Goal: Information Seeking & Learning: Compare options

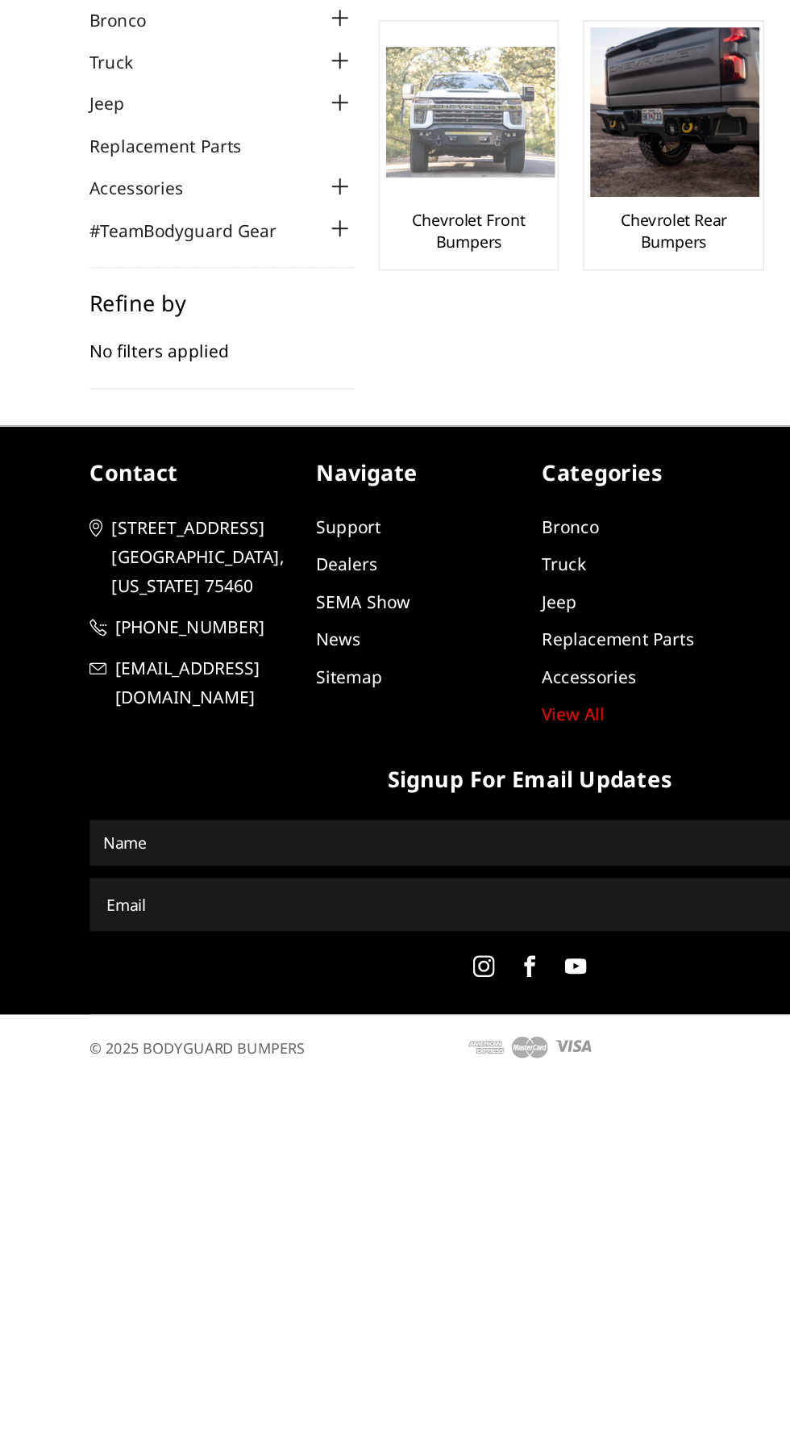
click at [354, 271] on img at bounding box center [355, 274] width 113 height 86
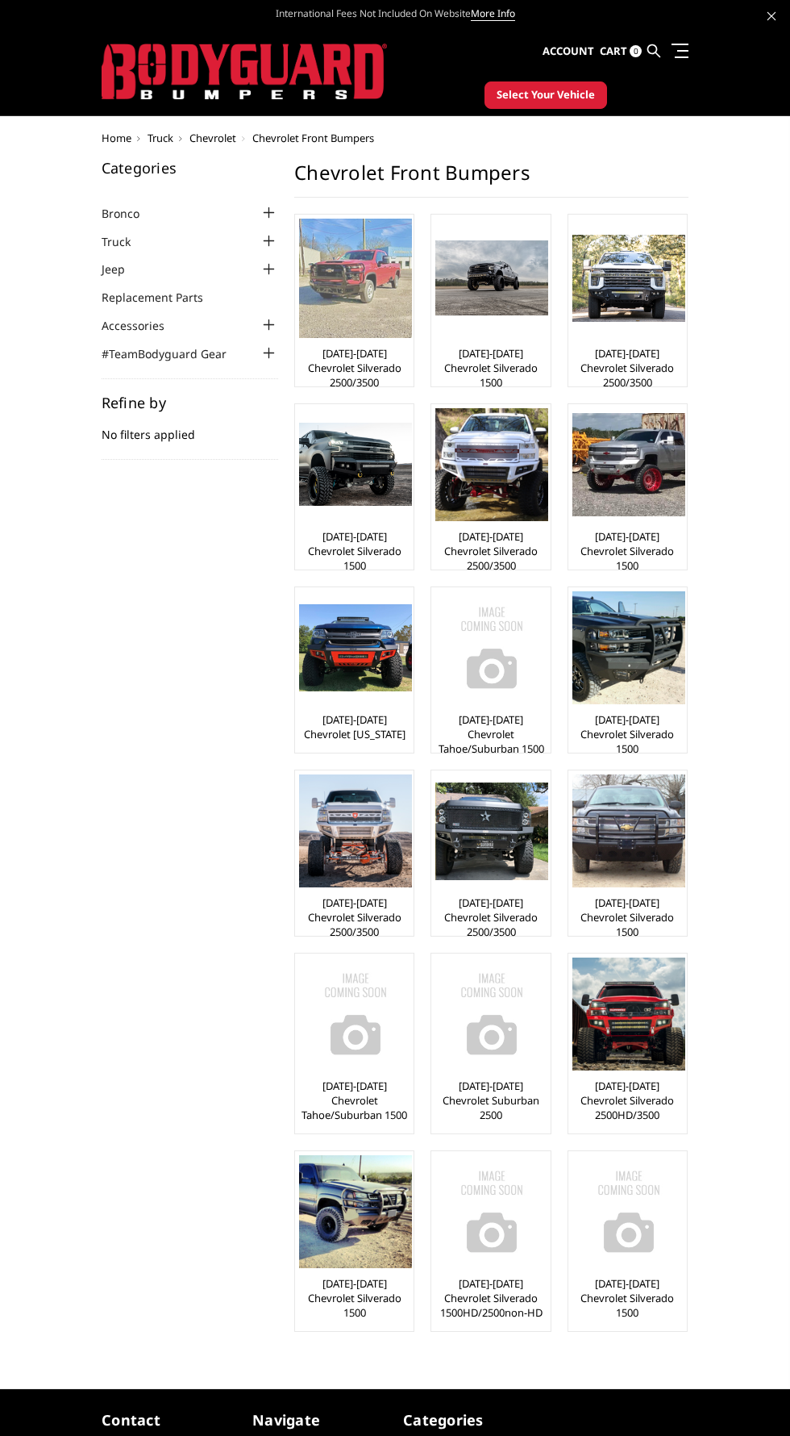
click at [352, 288] on img at bounding box center [355, 278] width 113 height 119
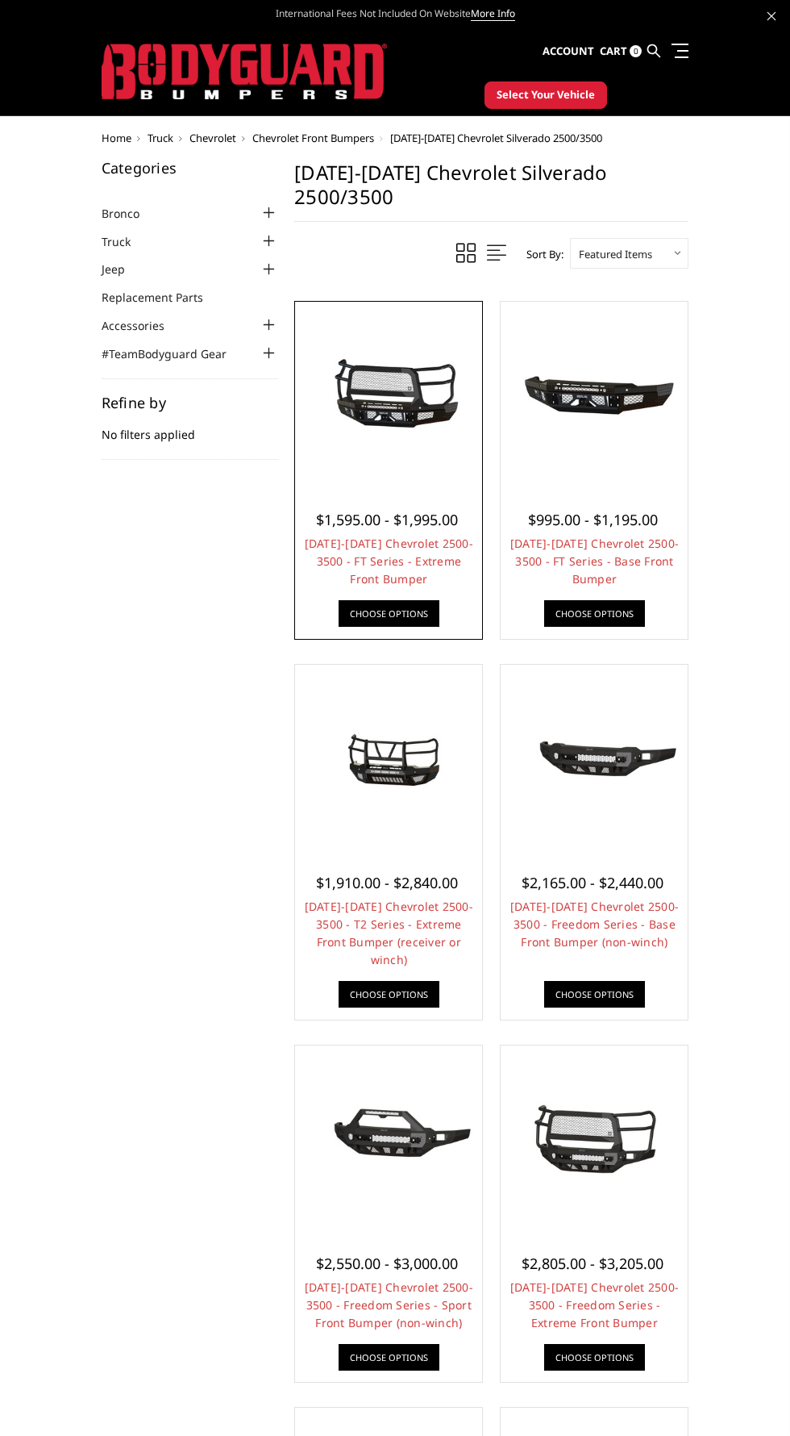
click at [420, 356] on img at bounding box center [388, 395] width 179 height 84
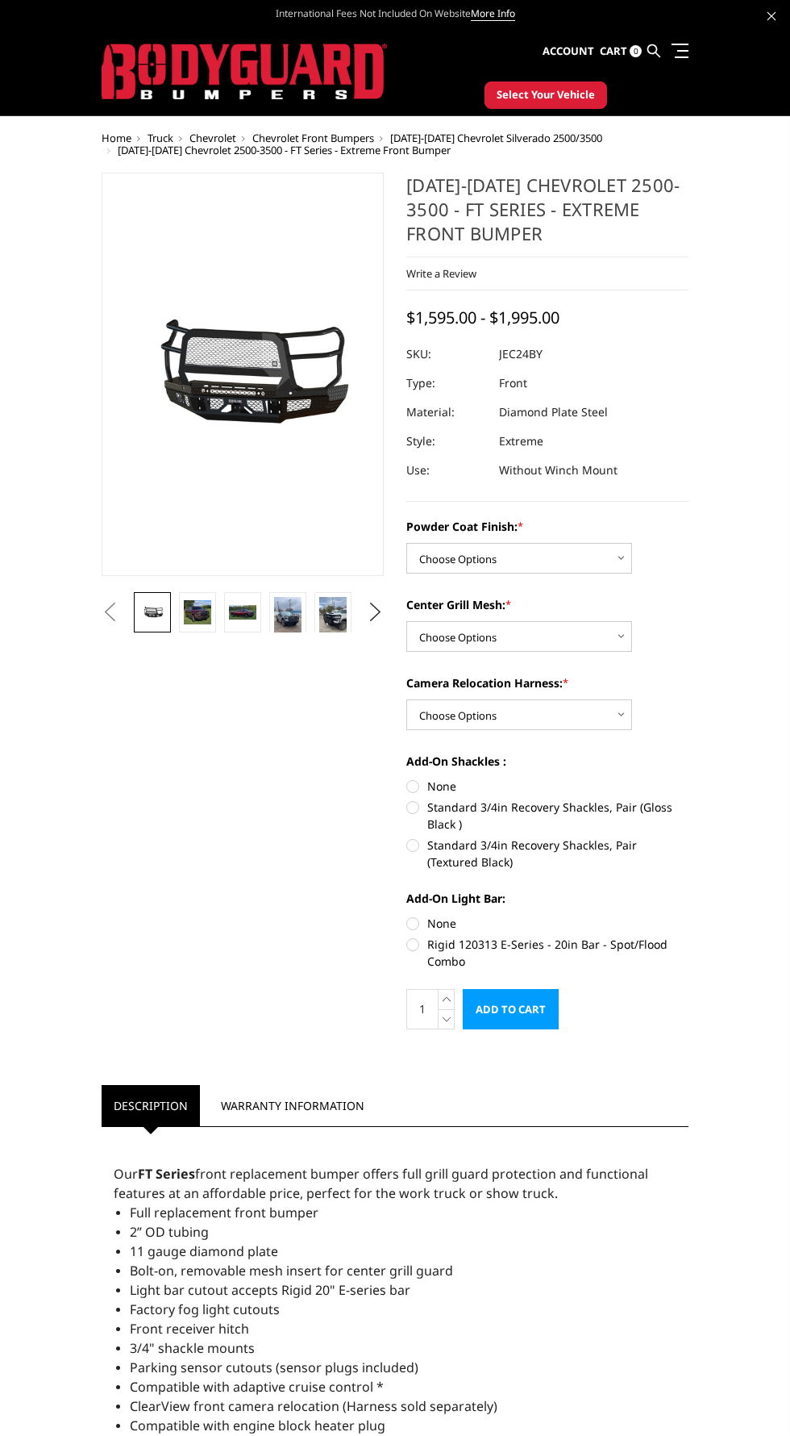
click at [247, 340] on img at bounding box center [618, 414] width 1032 height 483
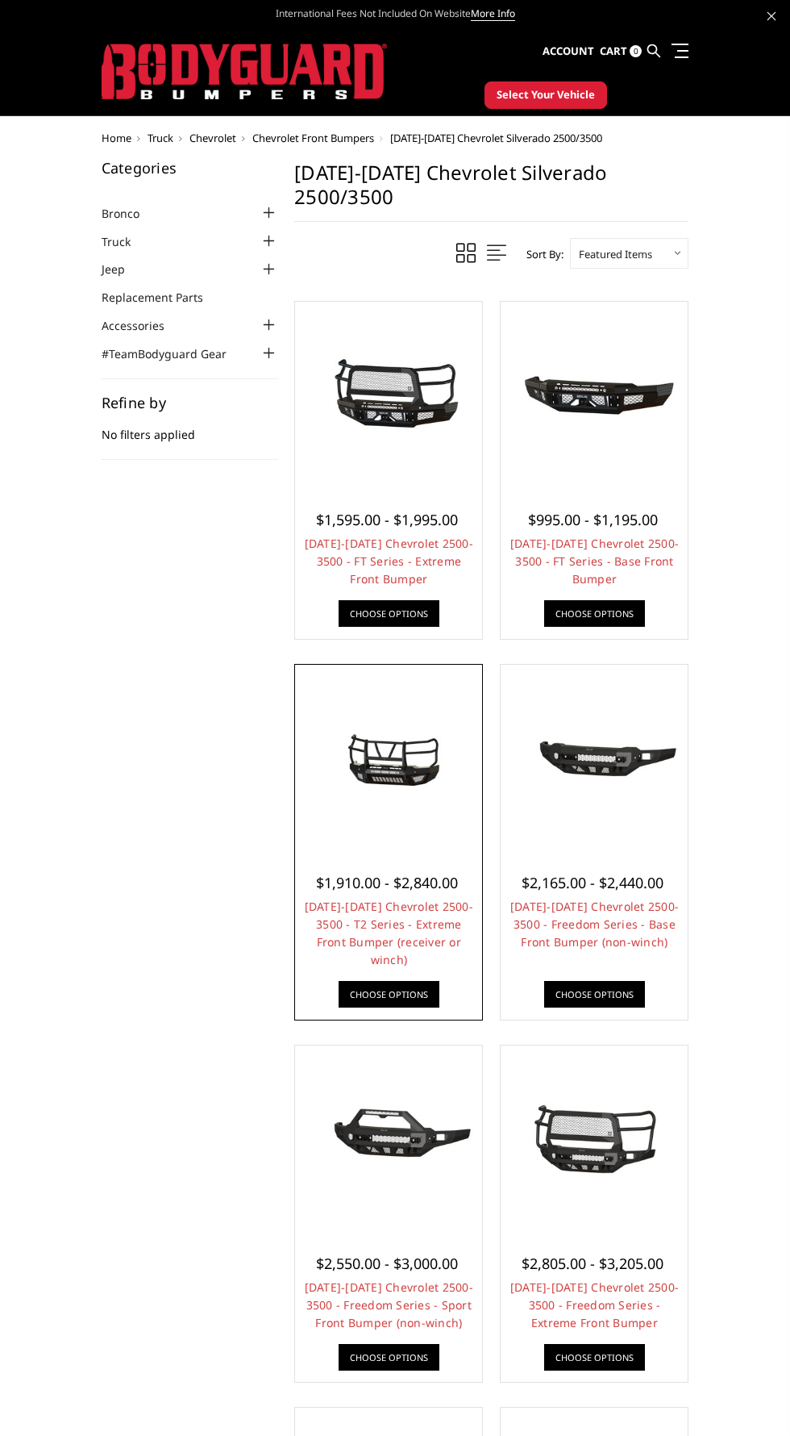
click at [387, 722] on img at bounding box center [388, 758] width 179 height 84
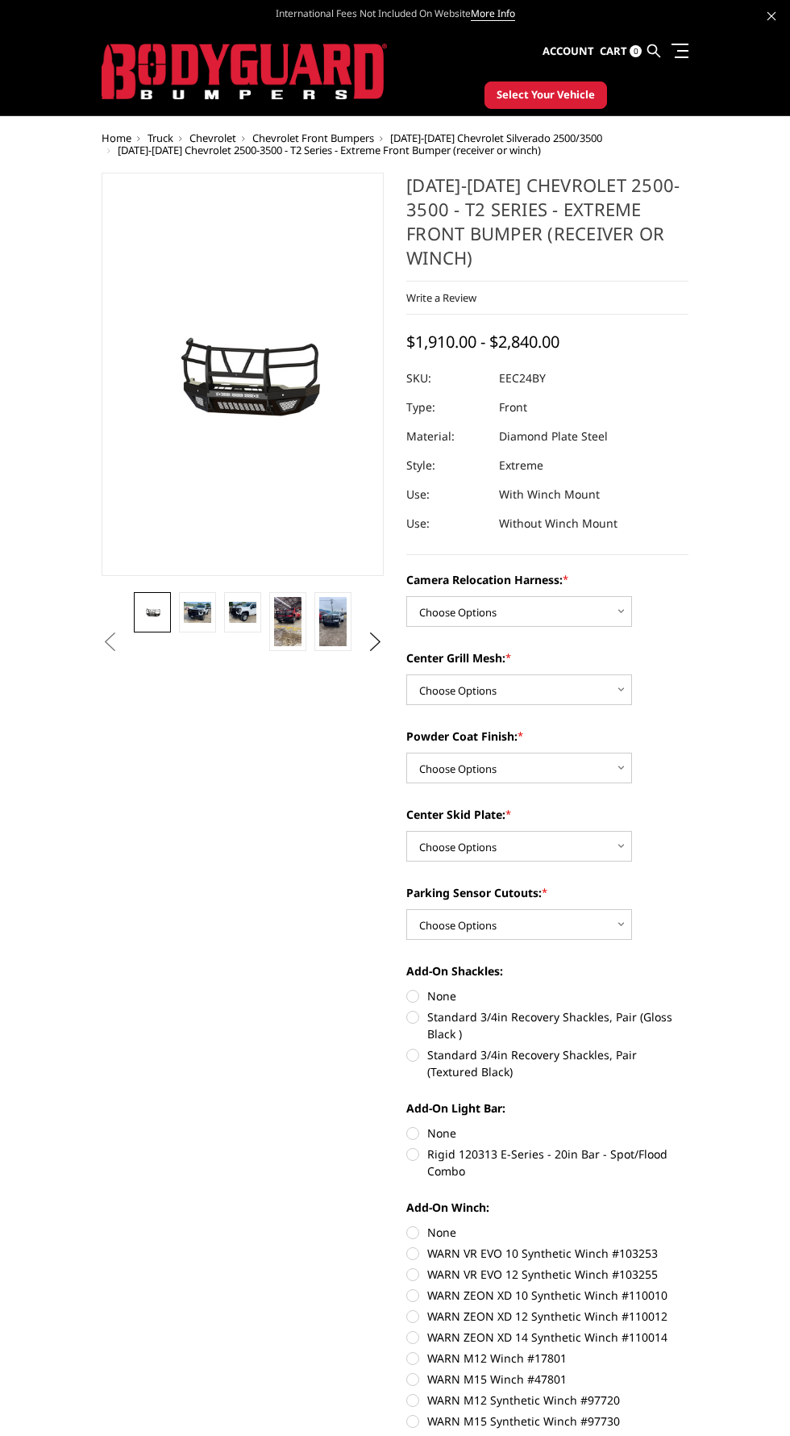
click at [262, 394] on img at bounding box center [618, 414] width 1032 height 483
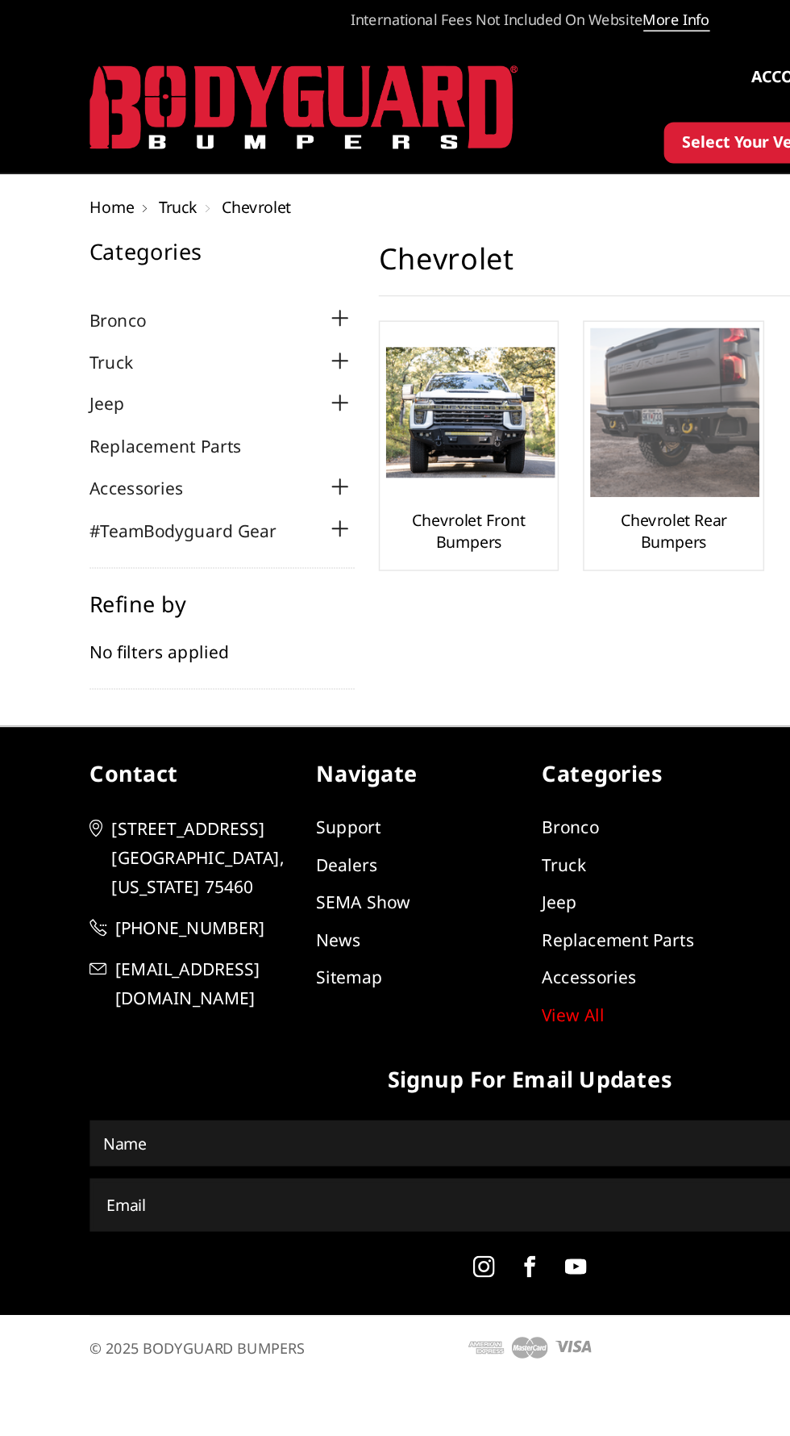
click at [509, 304] on img at bounding box center [492, 275] width 113 height 113
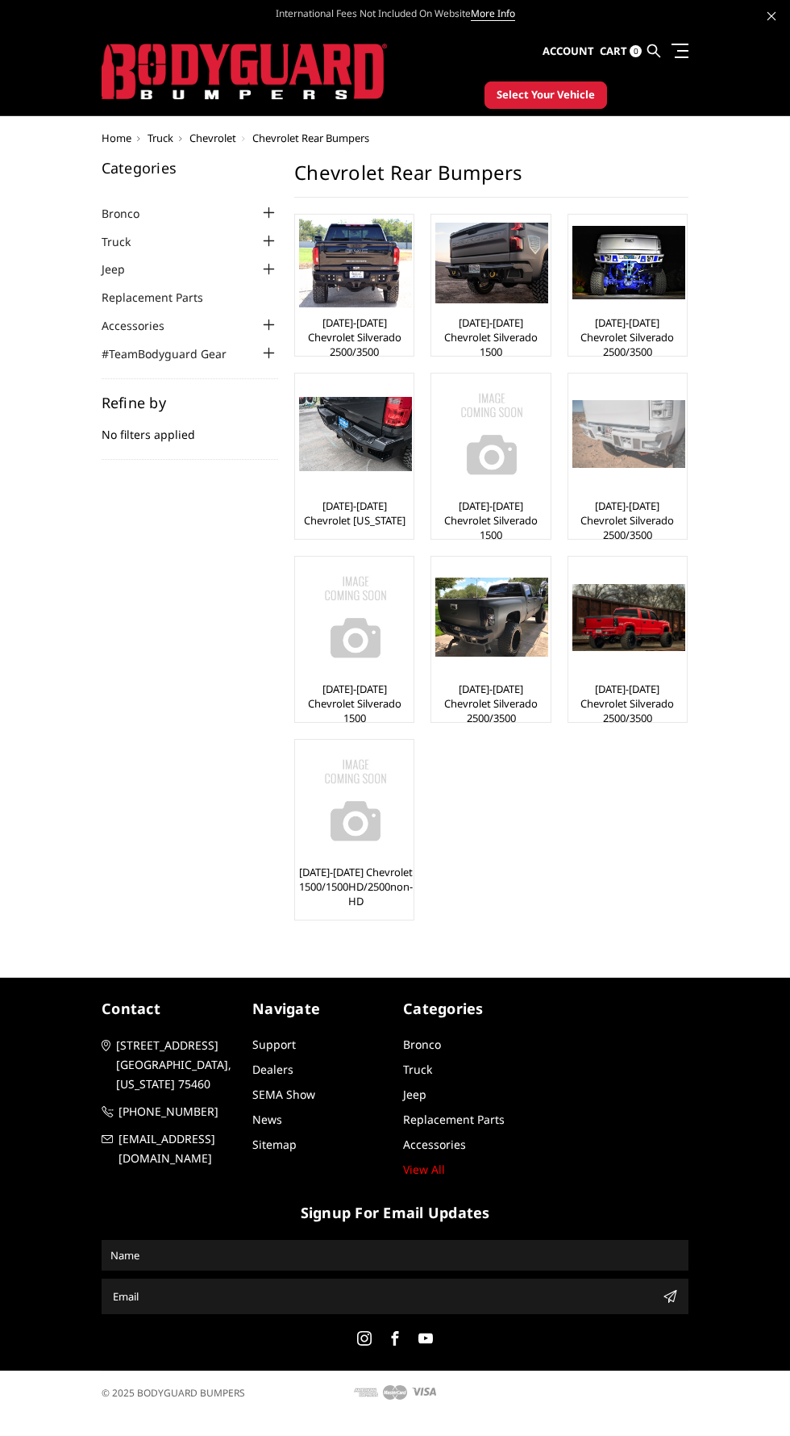
click at [652, 466] on img at bounding box center [629, 434] width 113 height 68
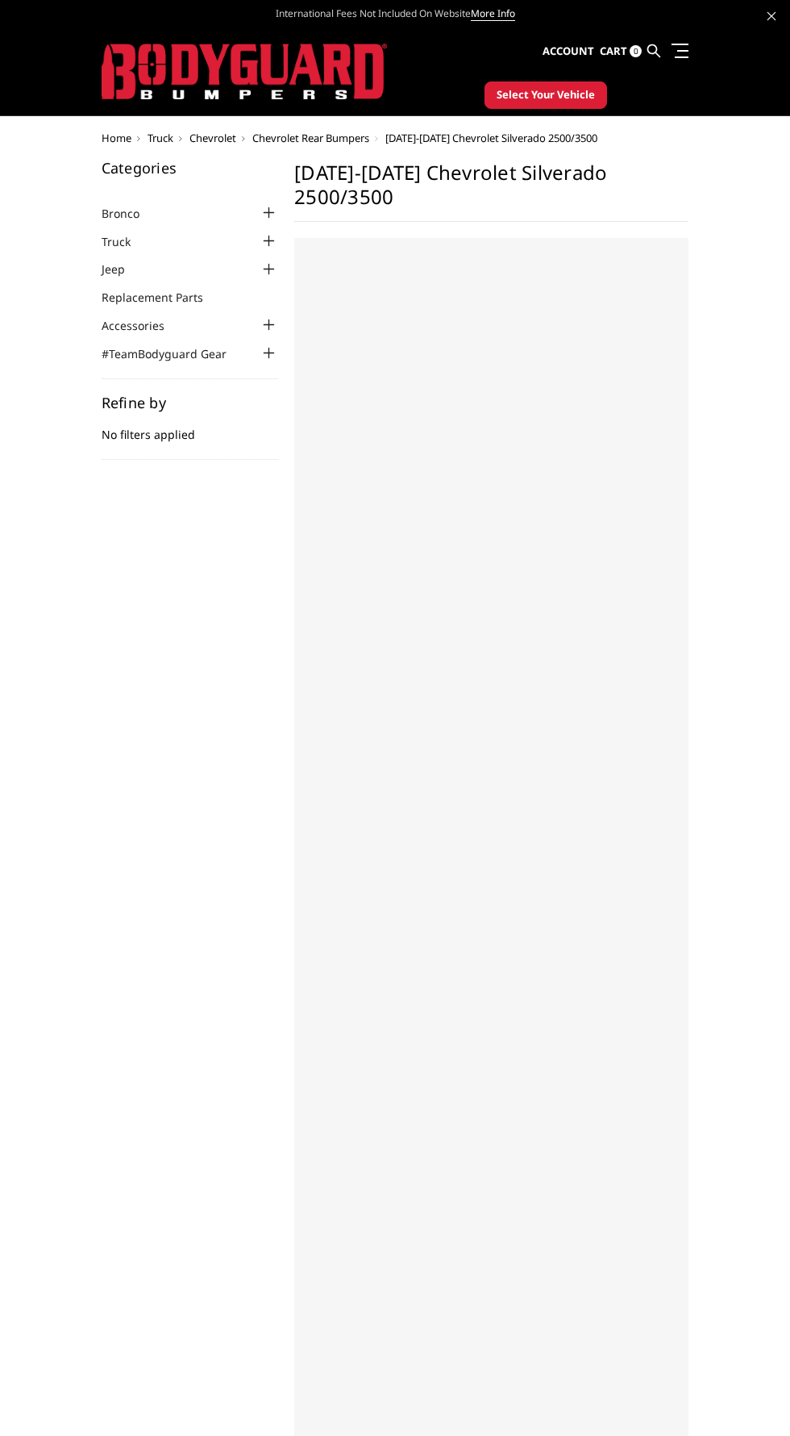
select select "US"
